Goal: Information Seeking & Learning: Learn about a topic

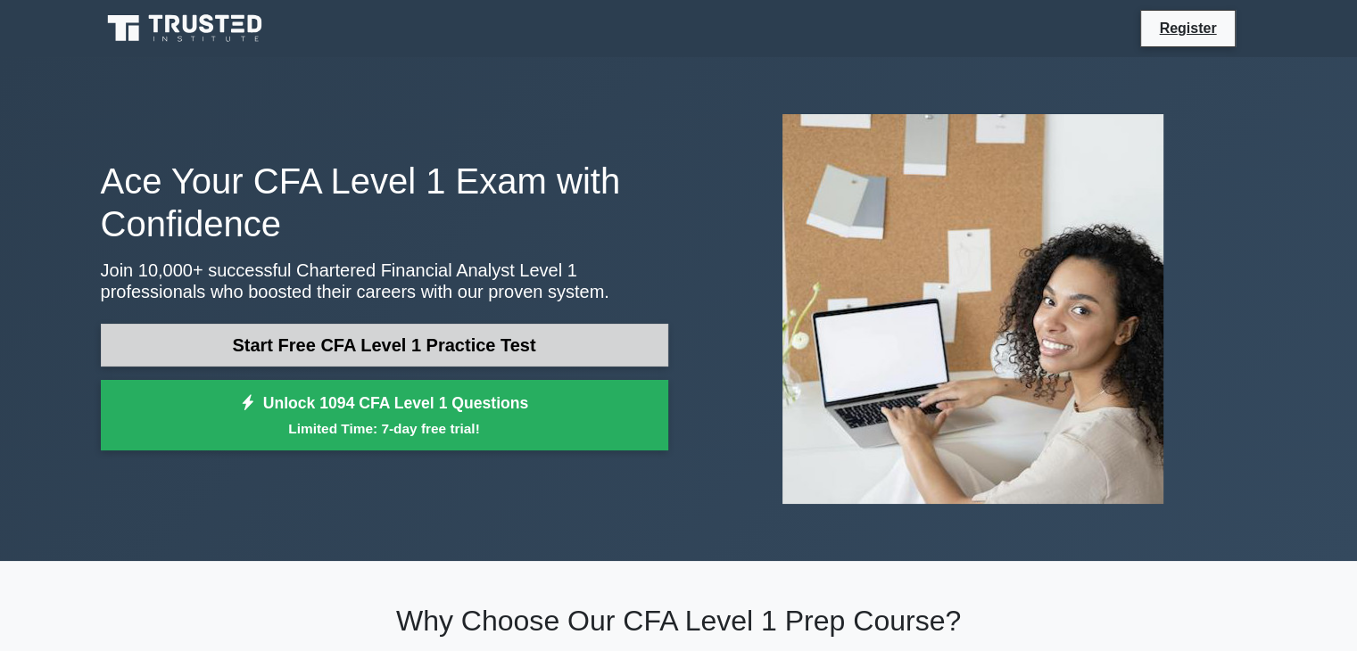
click at [630, 347] on link "Start Free CFA Level 1 Practice Test" at bounding box center [384, 345] width 567 height 43
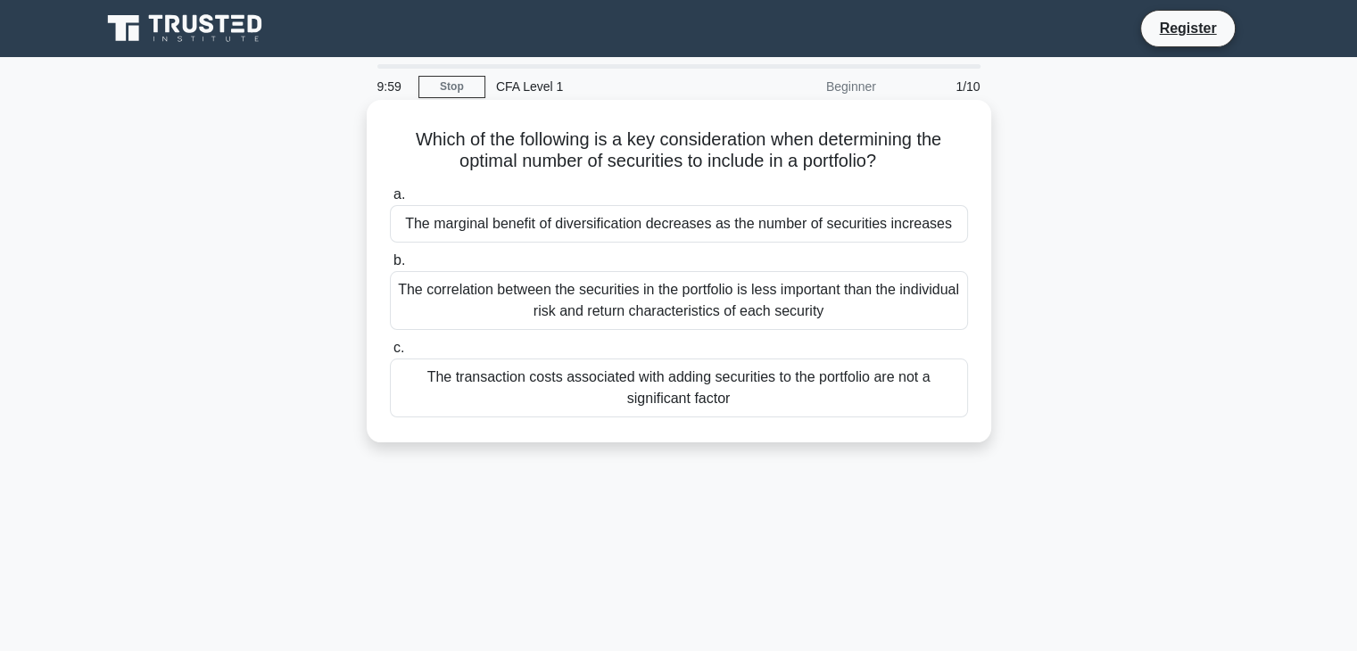
click at [692, 227] on div "The marginal benefit of diversification decreases as the number of securities i…" at bounding box center [679, 223] width 578 height 37
click at [390, 201] on input "a. The marginal benefit of diversification decreases as the number of securitie…" at bounding box center [390, 195] width 0 height 12
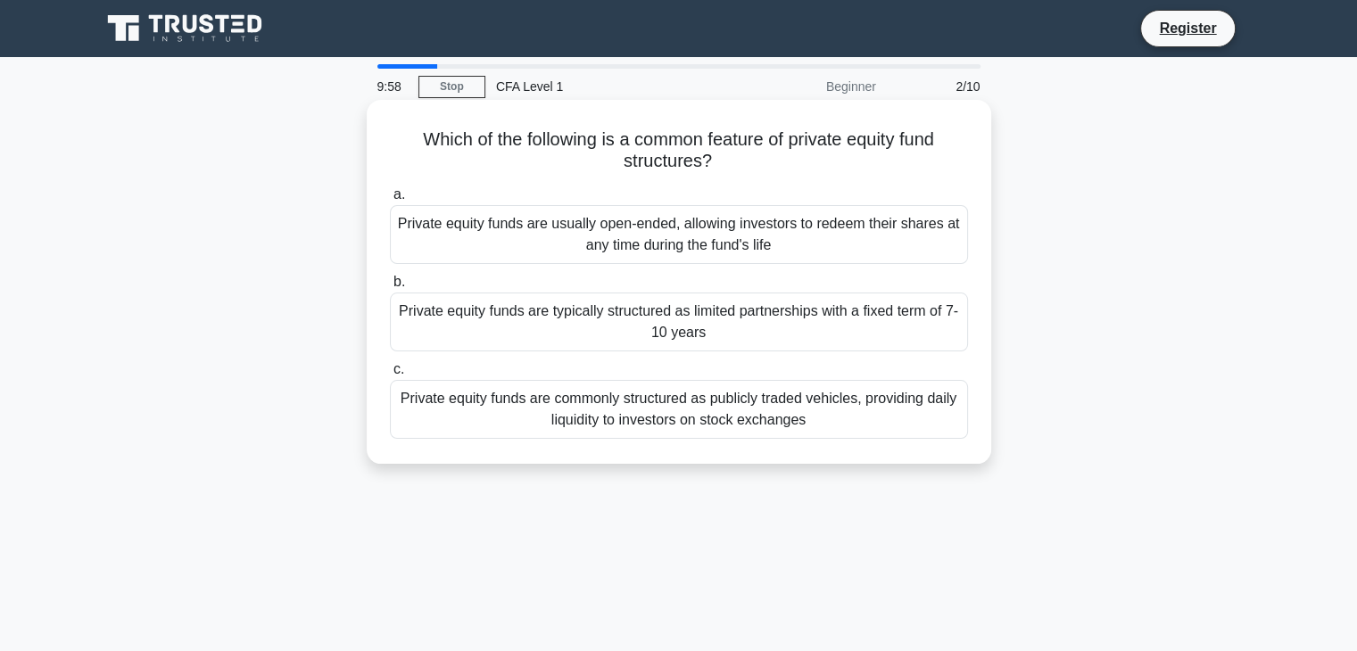
click at [685, 233] on div "Private equity funds are usually open-ended, allowing investors to redeem their…" at bounding box center [679, 234] width 578 height 59
click at [390, 201] on input "a. Private equity funds are usually open-ended, allowing investors to redeem th…" at bounding box center [390, 195] width 0 height 12
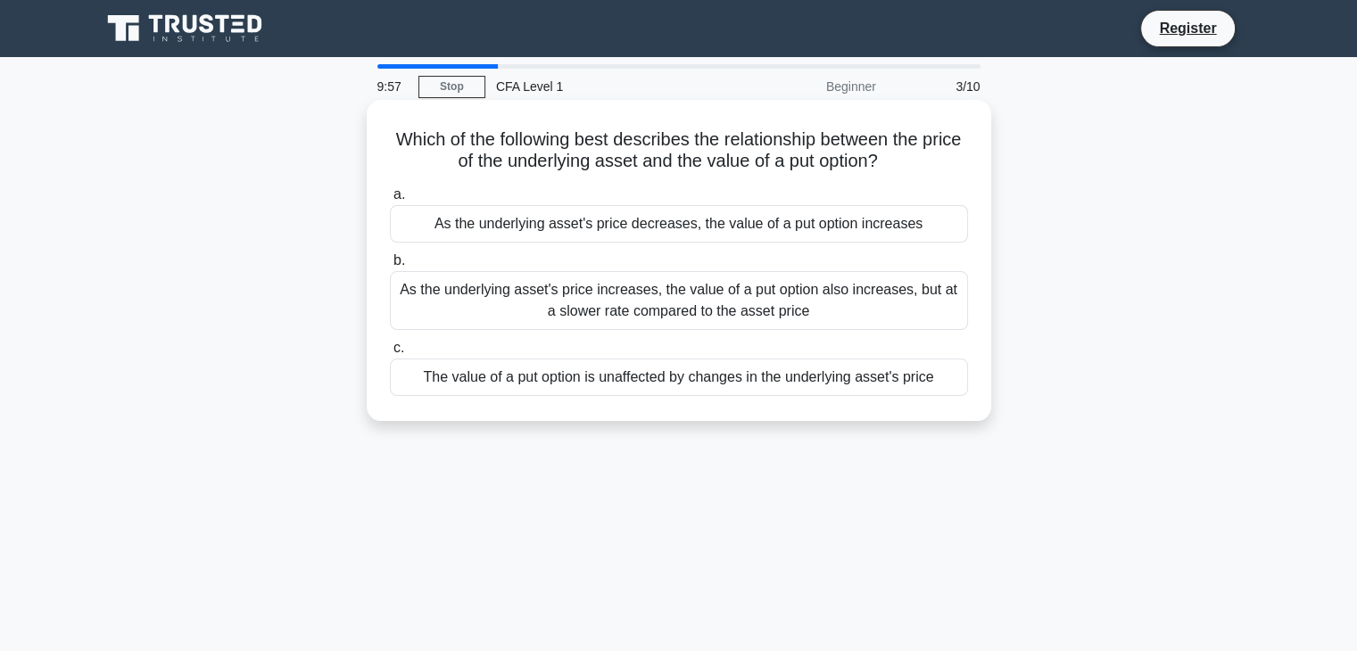
click at [686, 215] on div "As the underlying asset's price decreases, the value of a put option increases" at bounding box center [679, 223] width 578 height 37
click at [390, 201] on input "a. As the underlying asset's price decreases, the value of a put option increas…" at bounding box center [390, 195] width 0 height 12
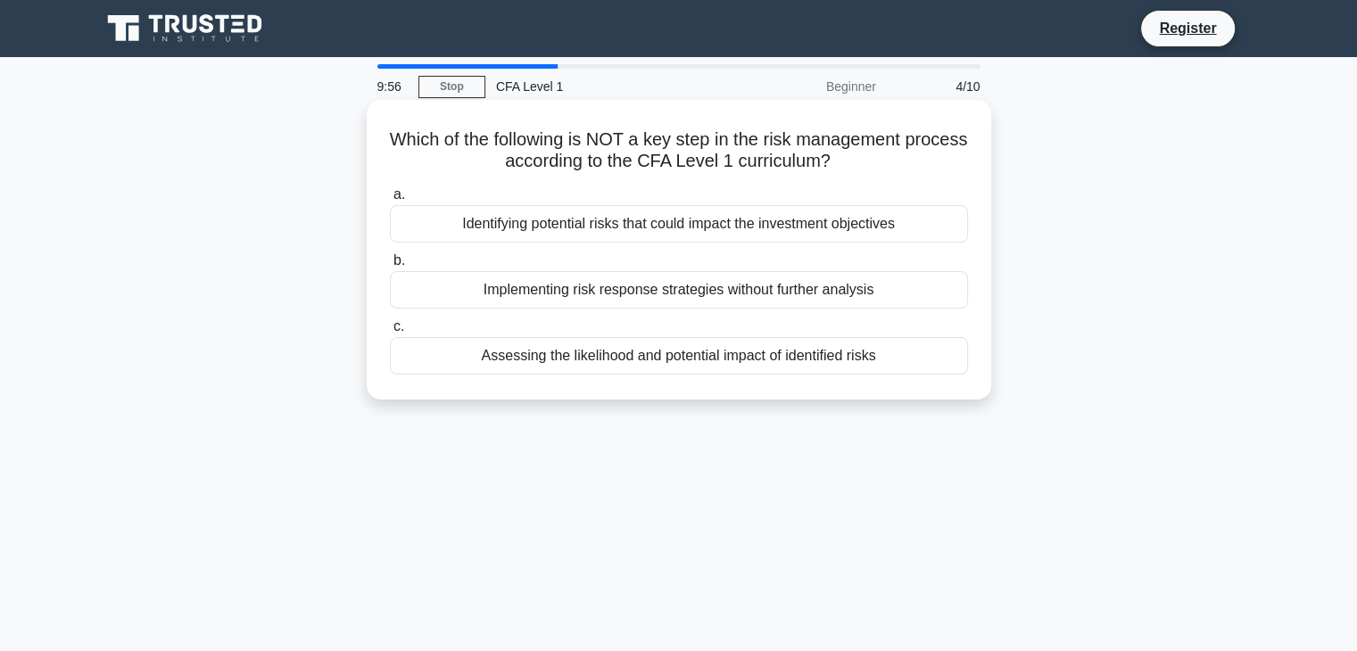
click at [701, 234] on div "Identifying potential risks that could impact the investment objectives" at bounding box center [679, 223] width 578 height 37
click at [390, 201] on input "a. Identifying potential risks that could impact the investment objectives" at bounding box center [390, 195] width 0 height 12
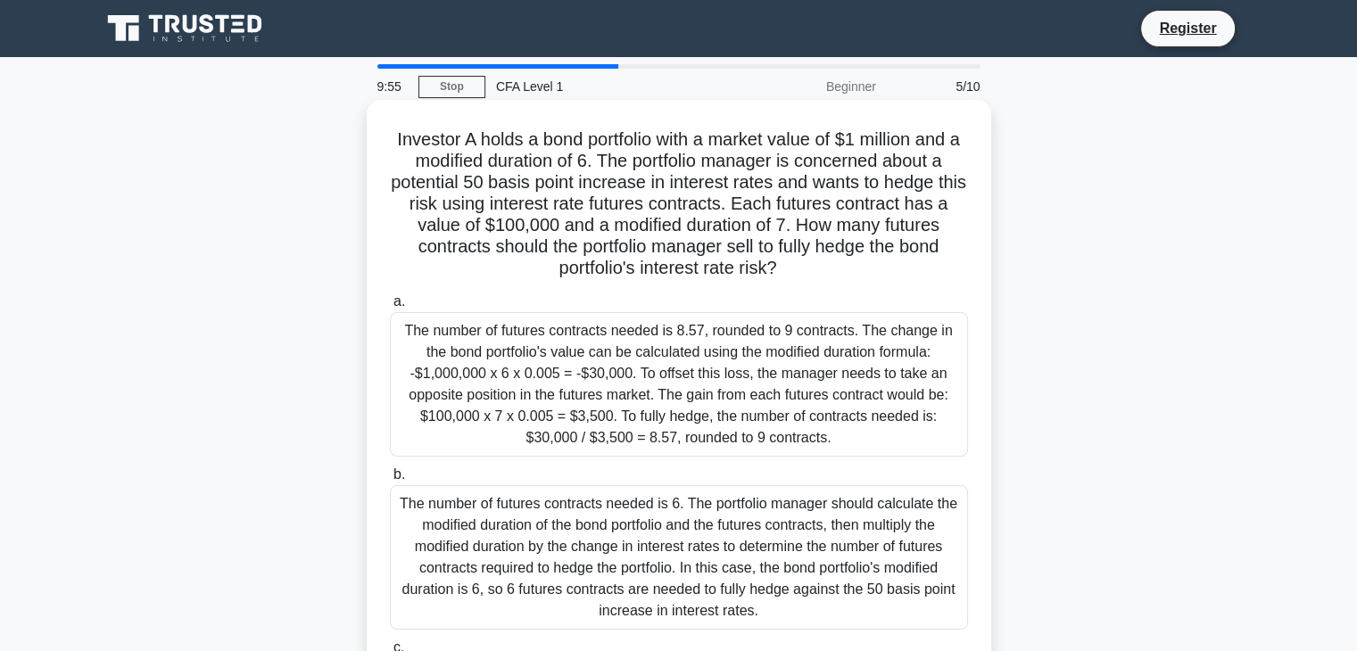
click at [569, 524] on div "The number of futures contracts needed is 6. The portfolio manager should calcu…" at bounding box center [679, 557] width 578 height 145
click at [390, 481] on input "b. The number of futures contracts needed is 6. The portfolio manager should ca…" at bounding box center [390, 475] width 0 height 12
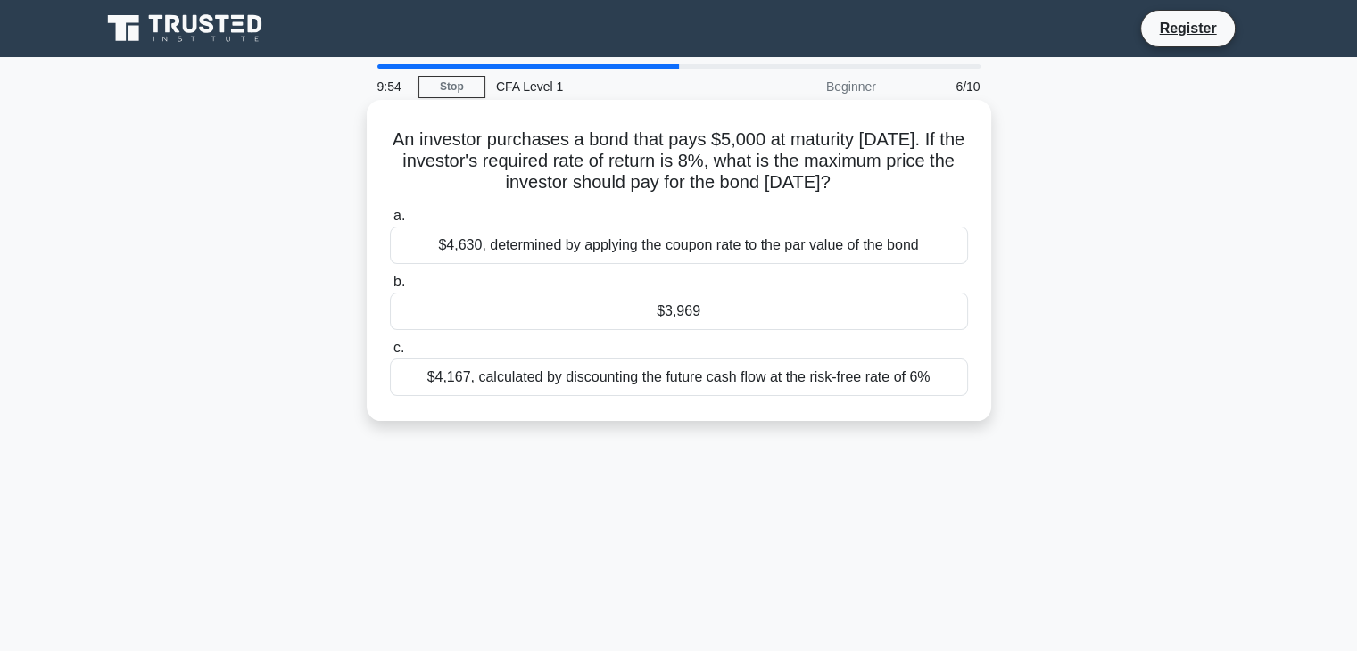
click at [603, 381] on div "$4,167, calculated by discounting the future cash flow at the risk-free rate of…" at bounding box center [679, 377] width 578 height 37
click at [390, 354] on input "c. $4,167, calculated by discounting the future cash flow at the risk-free rate…" at bounding box center [390, 349] width 0 height 12
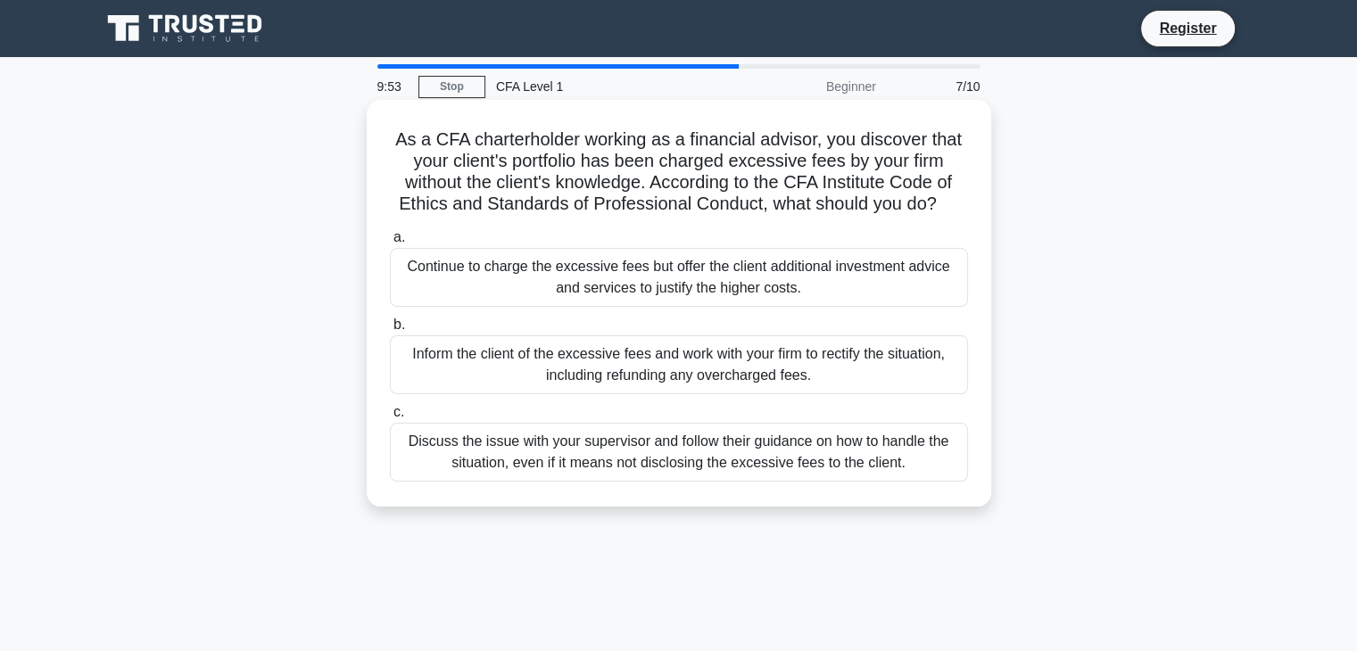
click at [592, 367] on div "Inform the client of the excessive fees and work with your firm to rectify the …" at bounding box center [679, 364] width 578 height 59
click at [390, 331] on input "b. Inform the client of the excessive fees and work with your firm to rectify t…" at bounding box center [390, 325] width 0 height 12
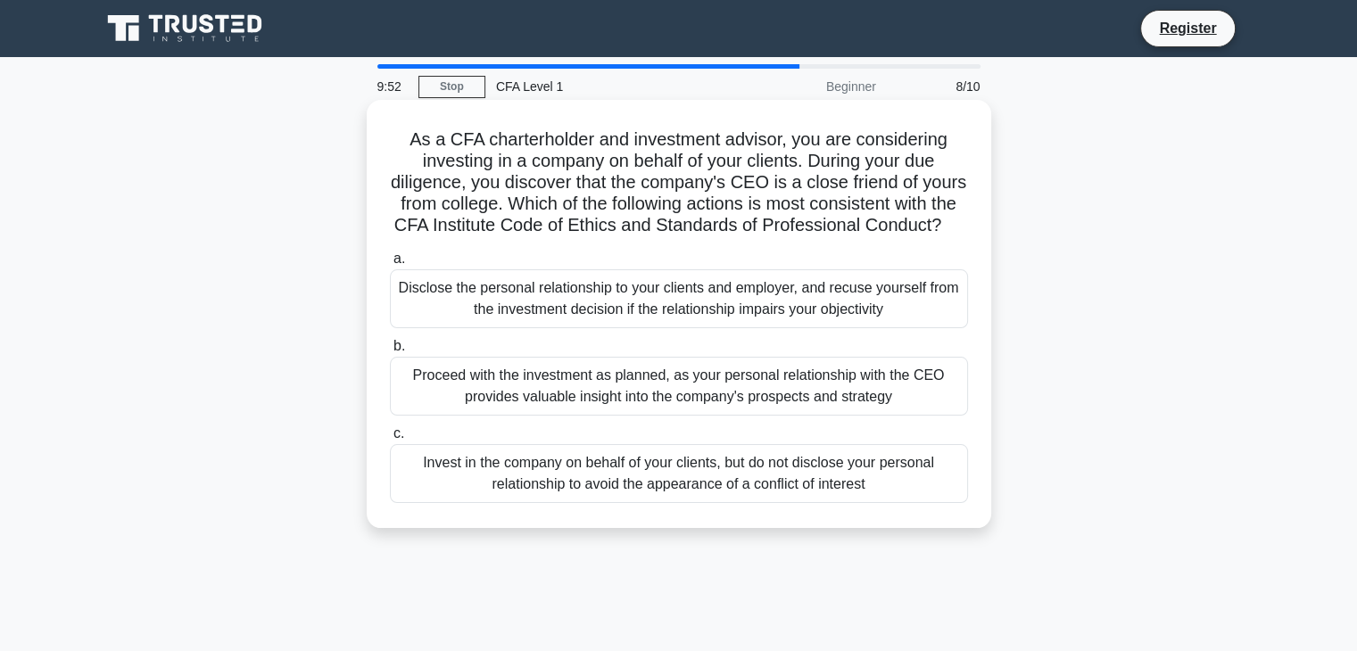
click at [591, 295] on div "Disclose the personal relationship to your clients and employer, and recuse you…" at bounding box center [679, 298] width 578 height 59
click at [390, 265] on input "a. Disclose the personal relationship to your clients and employer, and recuse …" at bounding box center [390, 259] width 0 height 12
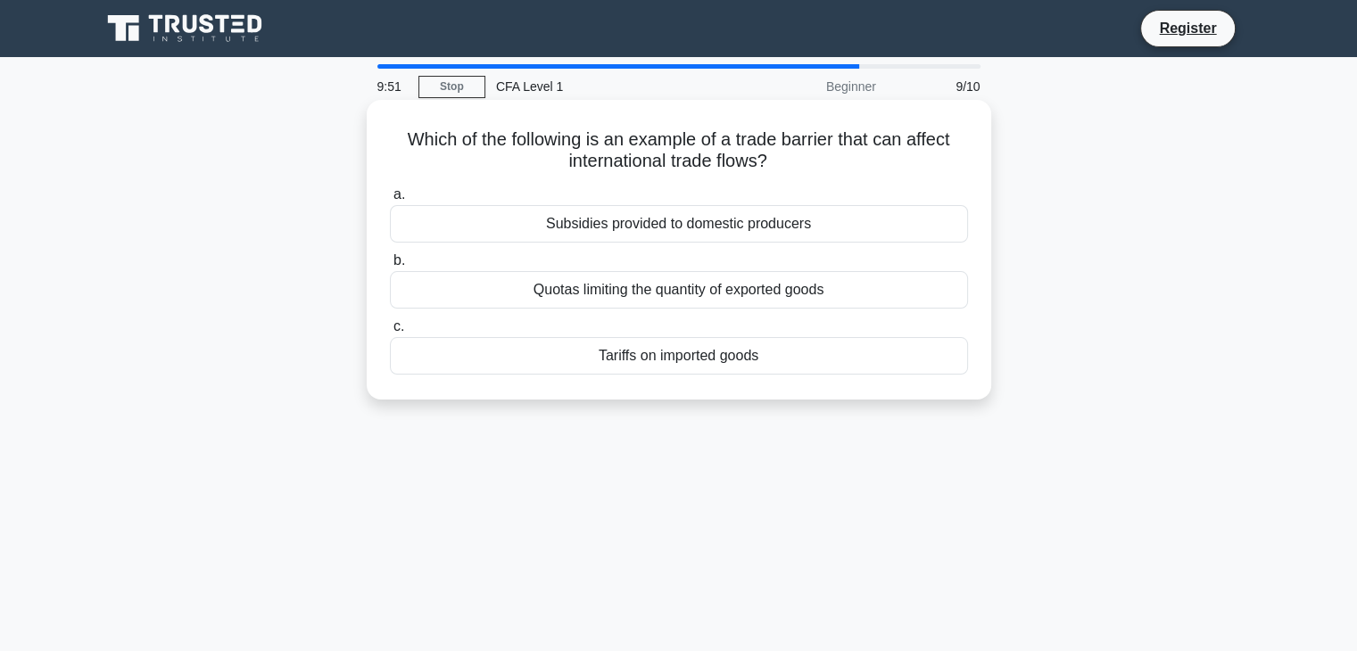
click at [603, 354] on div "Tariffs on imported goods" at bounding box center [679, 355] width 578 height 37
click at [390, 333] on input "c. Tariffs on imported goods" at bounding box center [390, 327] width 0 height 12
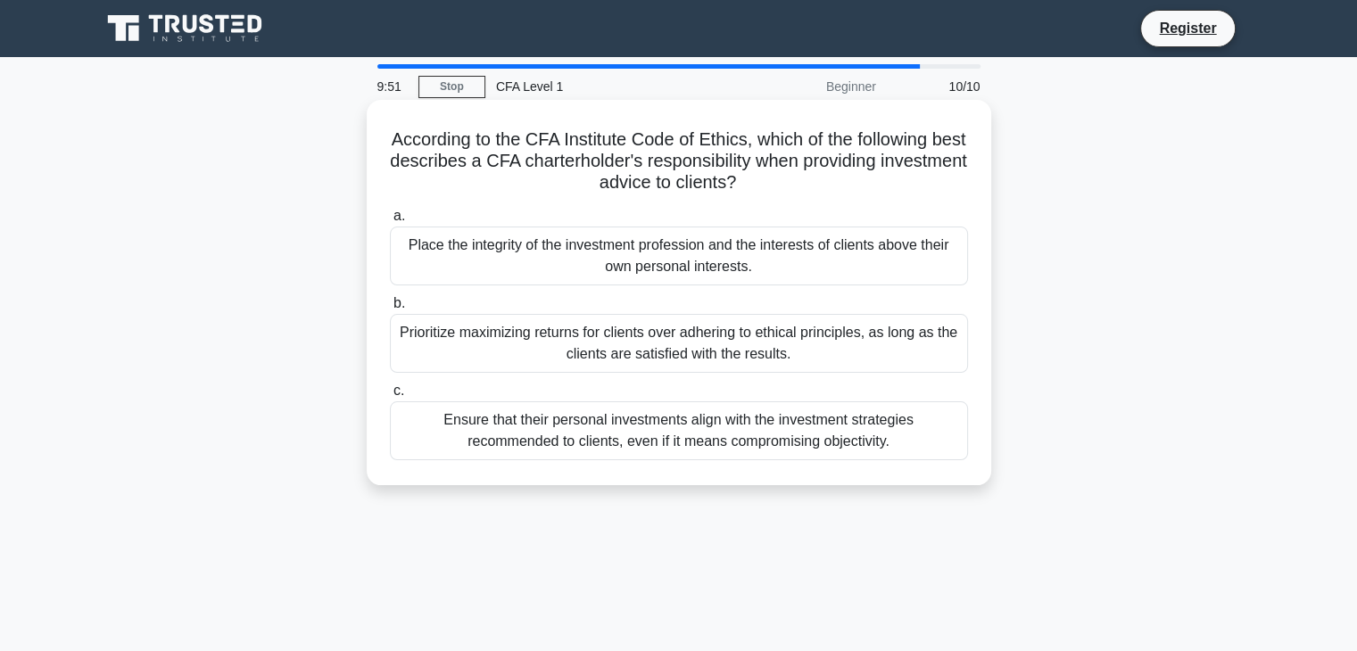
click at [616, 351] on div "Prioritize maximizing returns for clients over adhering to ethical principles, …" at bounding box center [679, 343] width 578 height 59
click at [390, 310] on input "b. Prioritize maximizing returns for clients over adhering to ethical principle…" at bounding box center [390, 304] width 0 height 12
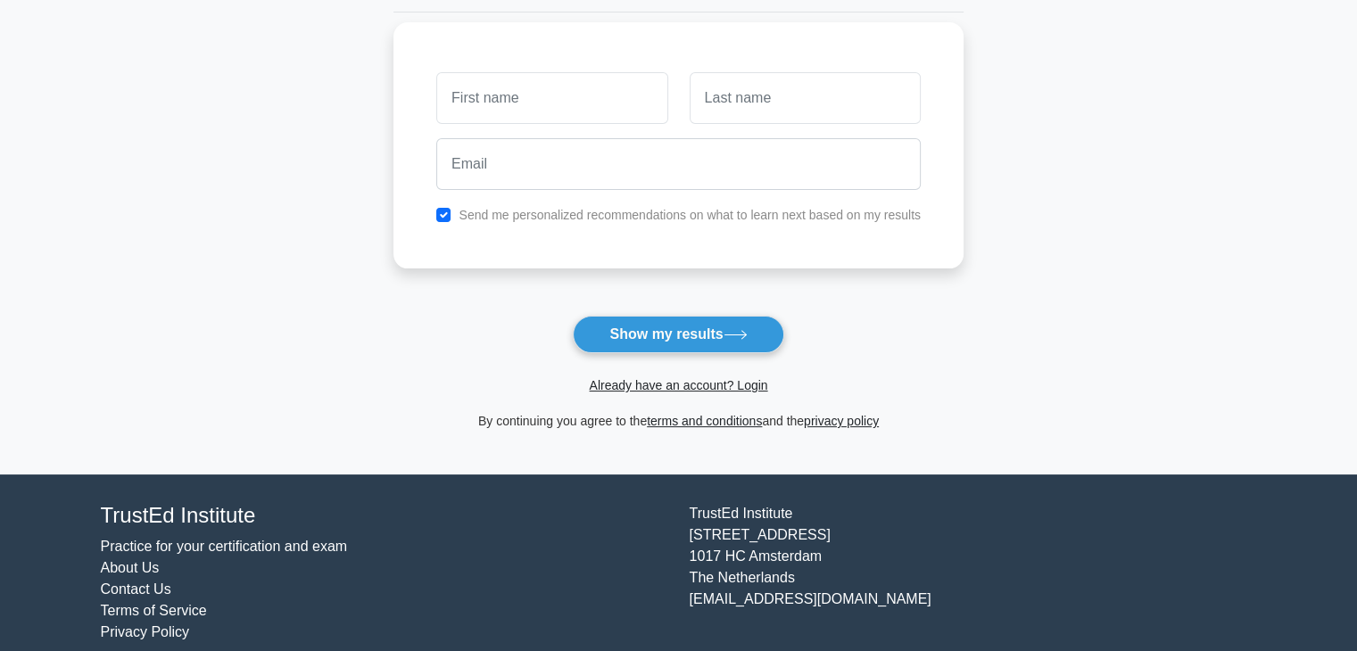
scroll to position [244, 0]
